Goal: Check status: Check status

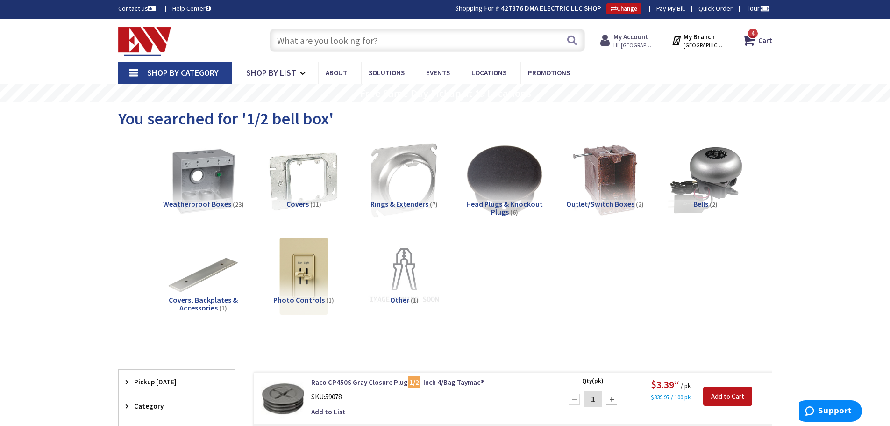
click at [622, 40] on strong "My Account" at bounding box center [631, 36] width 35 height 9
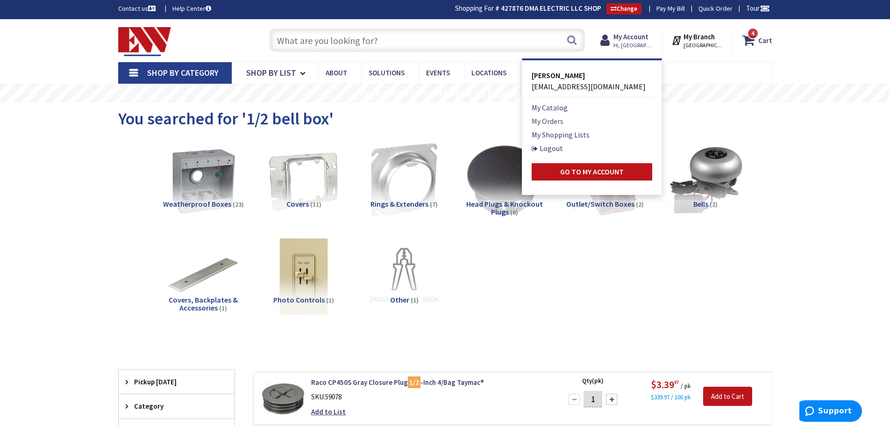
click at [548, 119] on link "My Orders" at bounding box center [548, 120] width 32 height 11
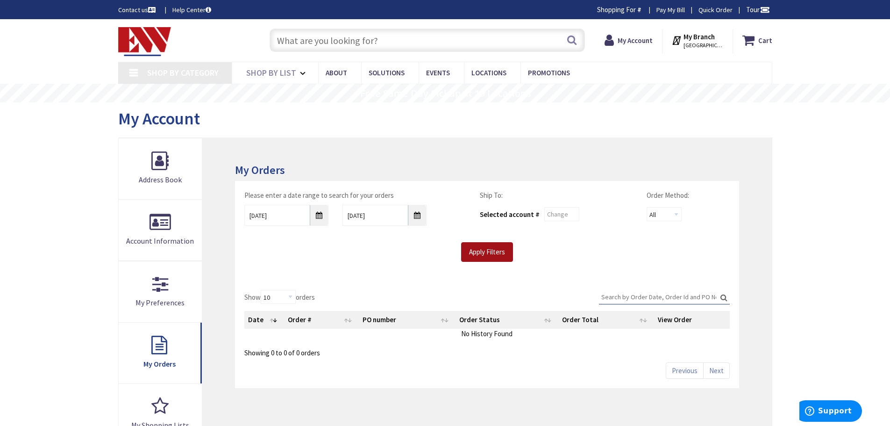
click at [480, 257] on input "Apply Filters" at bounding box center [487, 252] width 52 height 20
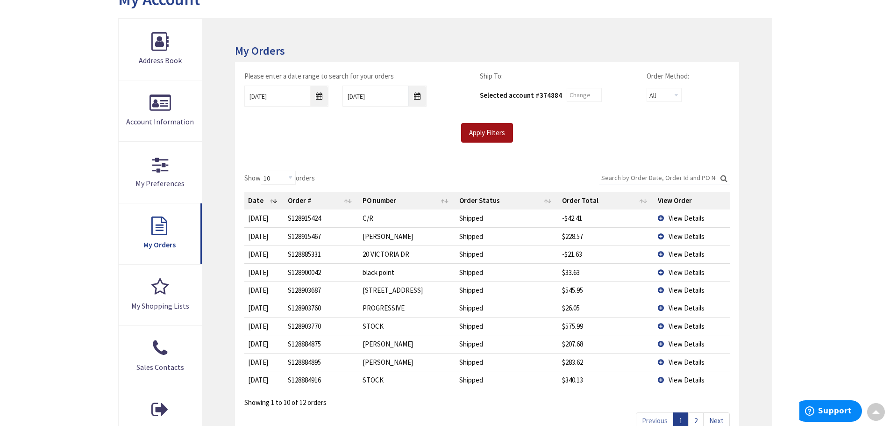
scroll to position [140, 0]
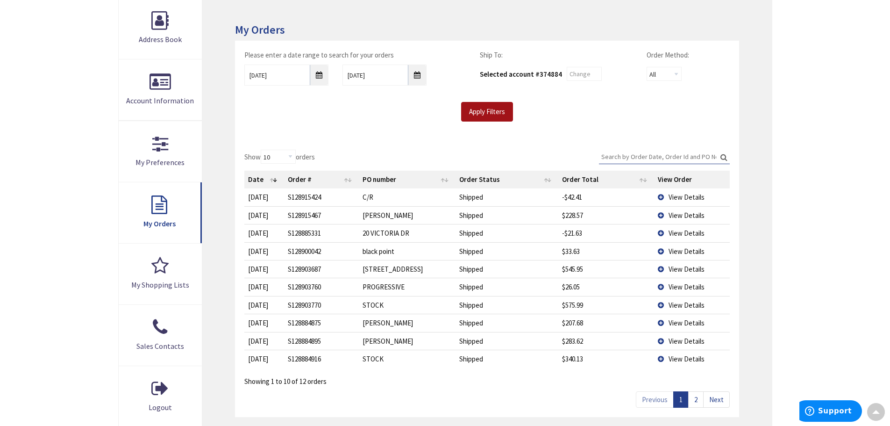
type input "[PERSON_NAME][GEOGRAPHIC_DATA], [STREET_ADDRESS]"
click at [693, 269] on span "View Details" at bounding box center [687, 269] width 36 height 9
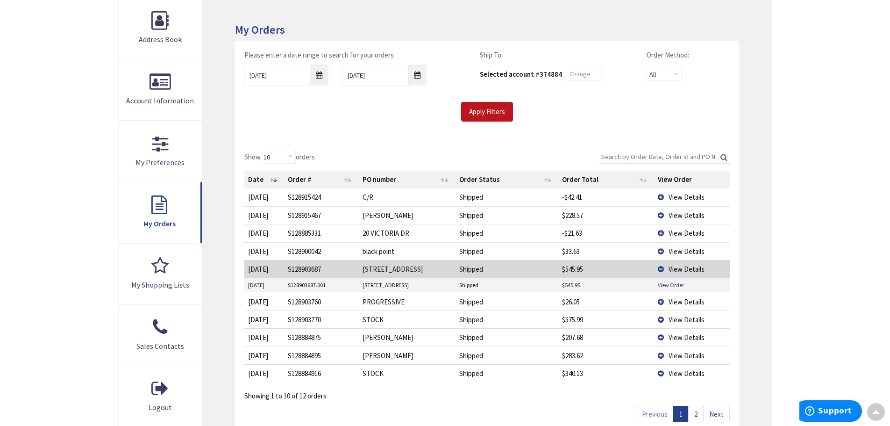
scroll to position [0, 0]
click at [673, 285] on link "View Order" at bounding box center [671, 285] width 26 height 8
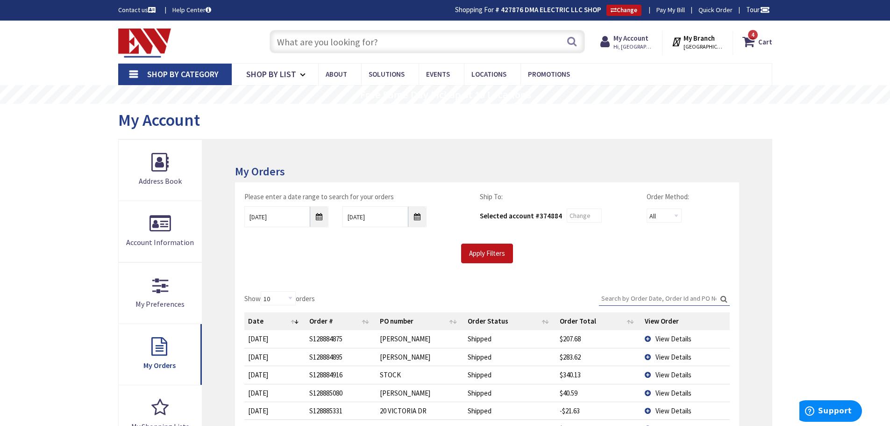
click at [483, 43] on input "text" at bounding box center [428, 41] width 316 height 23
click at [157, 36] on img at bounding box center [144, 43] width 53 height 29
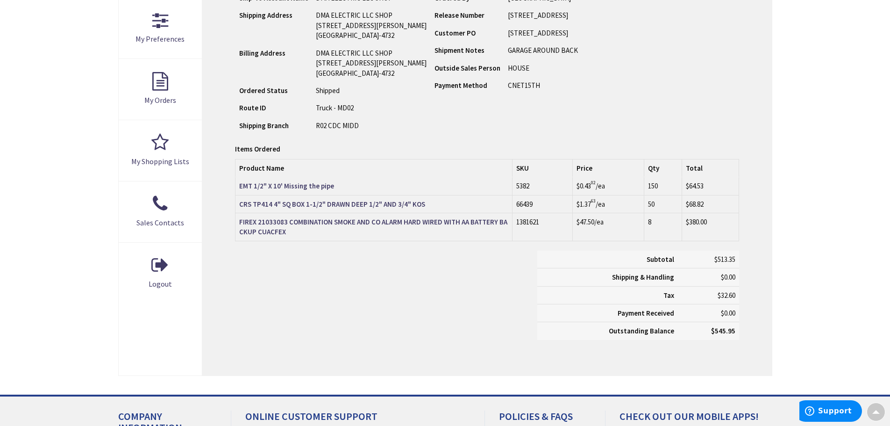
scroll to position [282, 0]
